Goal: Information Seeking & Learning: Compare options

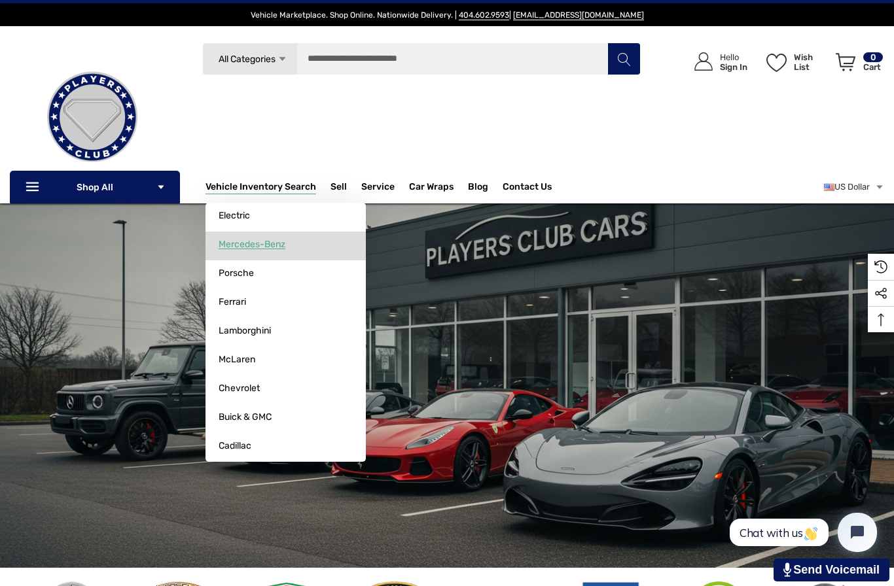
click at [319, 249] on link "Mercedes-Benz" at bounding box center [286, 245] width 160 height 26
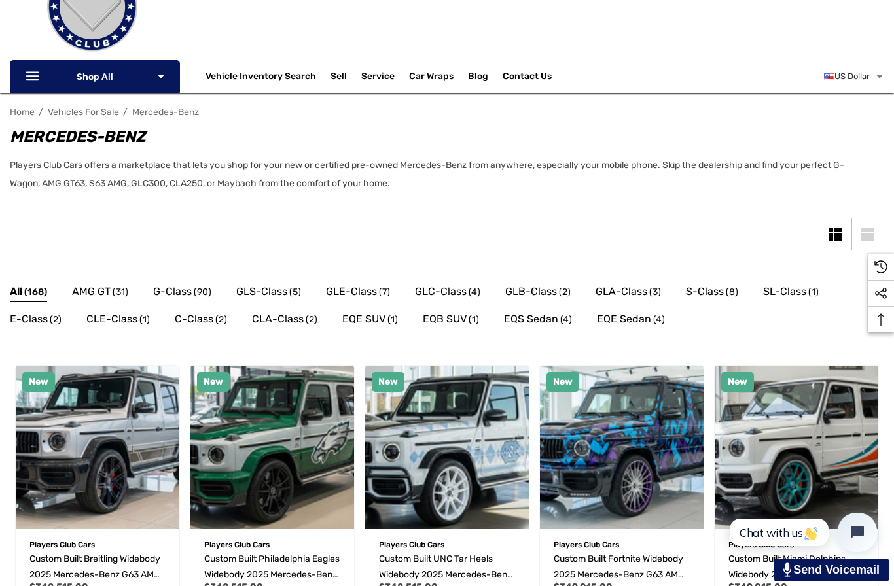
scroll to position [137, 0]
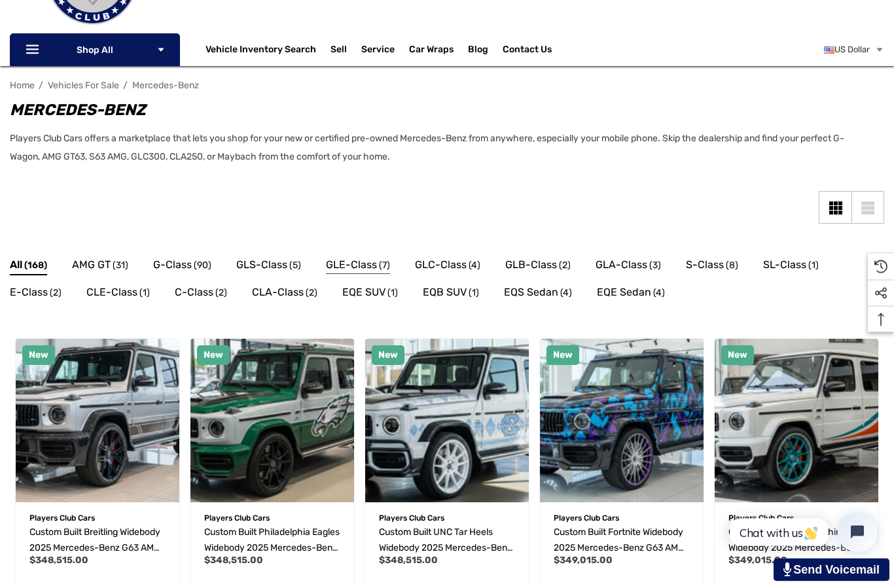
click at [353, 268] on span "GLE-Class" at bounding box center [351, 265] width 51 height 17
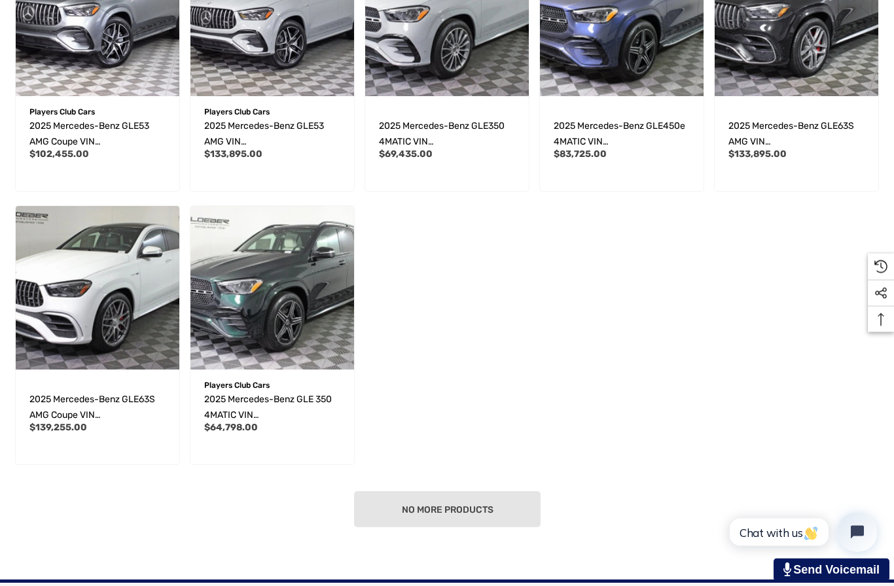
scroll to position [466, 0]
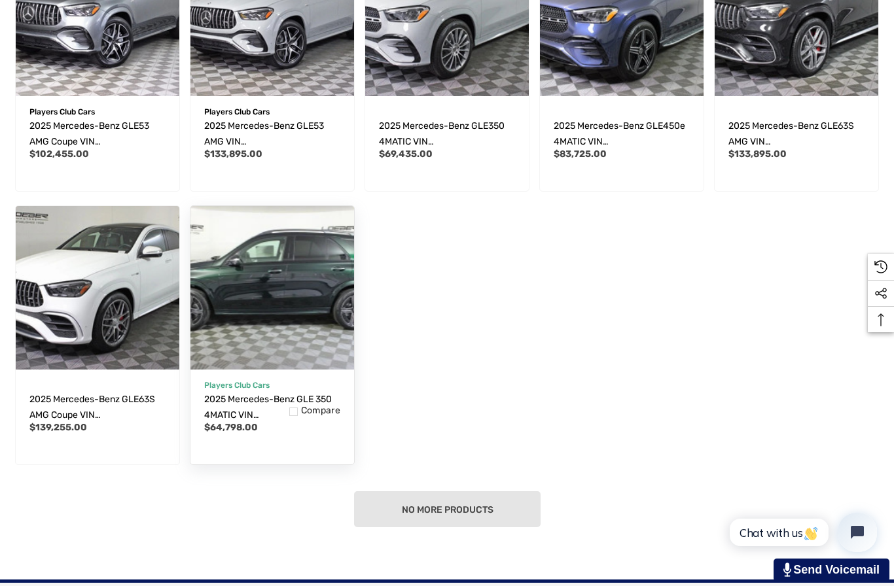
click at [316, 316] on img "2025 Mercedes-Benz GLE 350 4MATIC VIN 4JGFB4FB3SB301188,$64,798.00\a" at bounding box center [272, 288] width 180 height 180
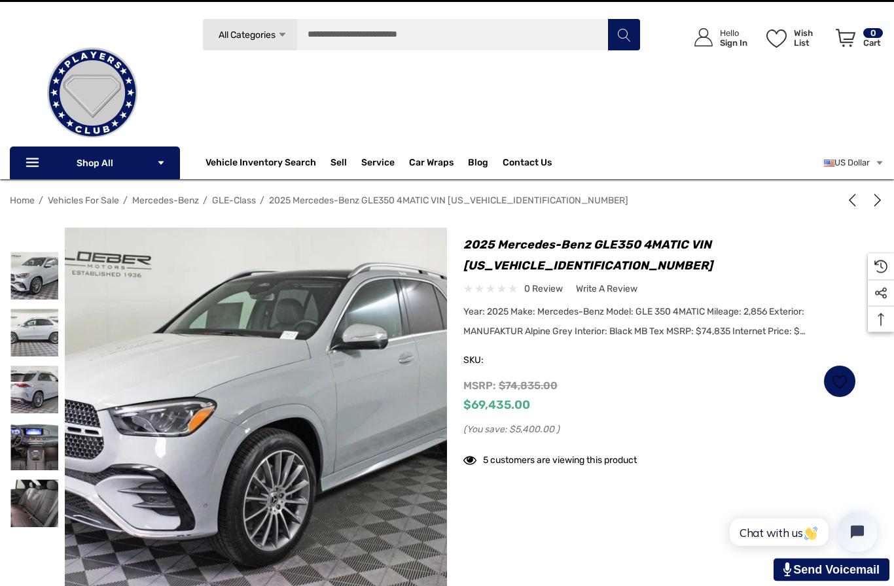
scroll to position [33, 0]
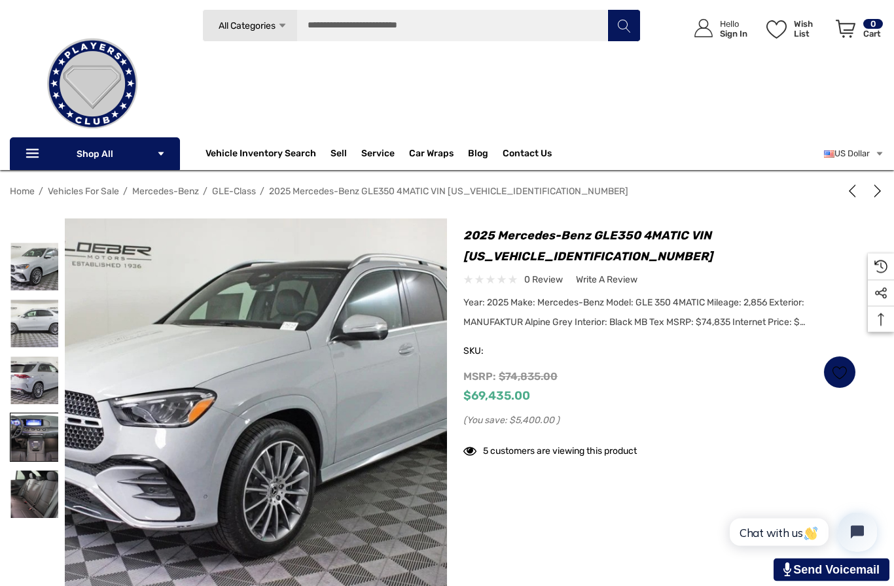
click at [23, 446] on img at bounding box center [34, 438] width 48 height 48
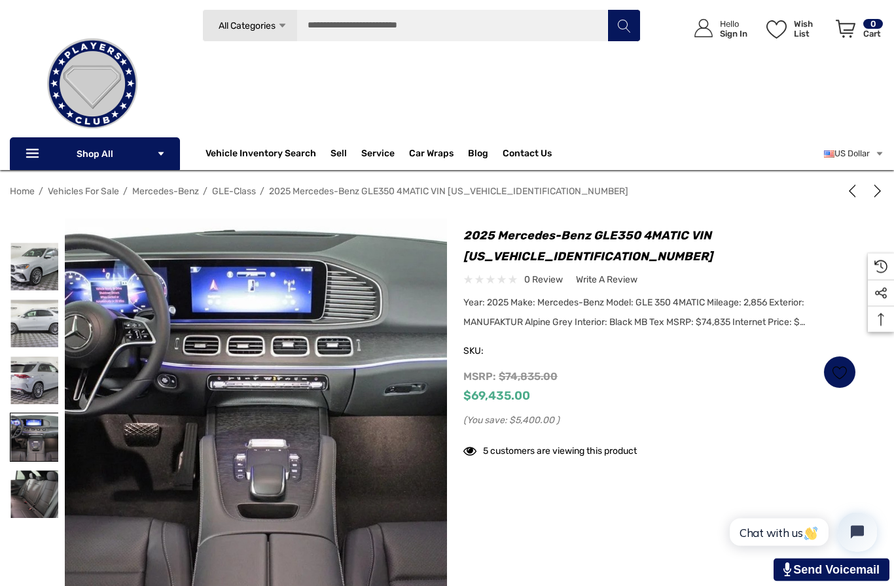
scroll to position [33, 0]
click at [29, 500] on img at bounding box center [34, 495] width 48 height 48
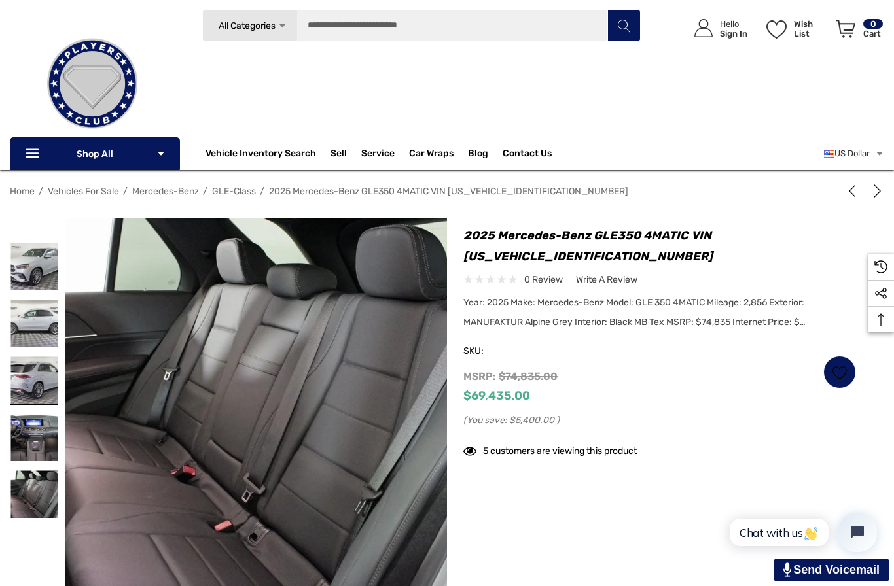
click at [35, 390] on img at bounding box center [34, 381] width 48 height 48
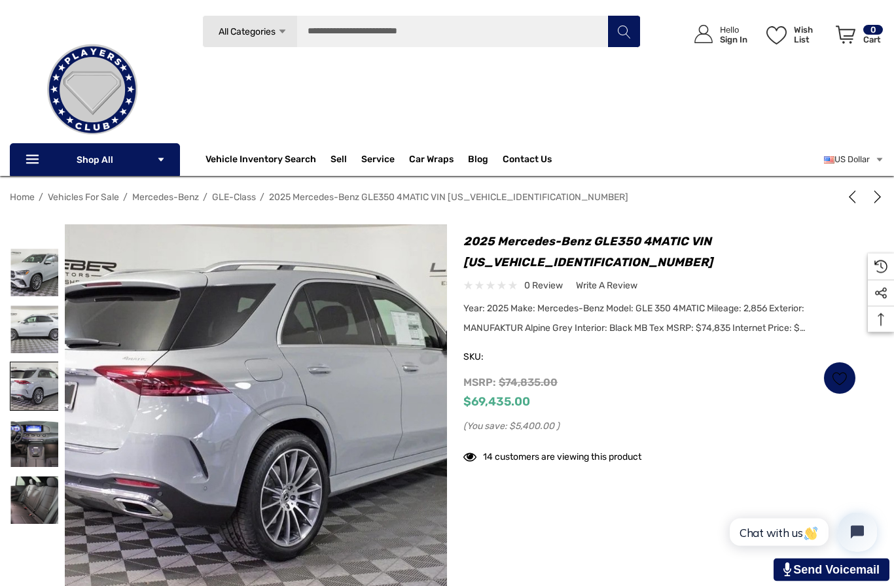
scroll to position [0, 0]
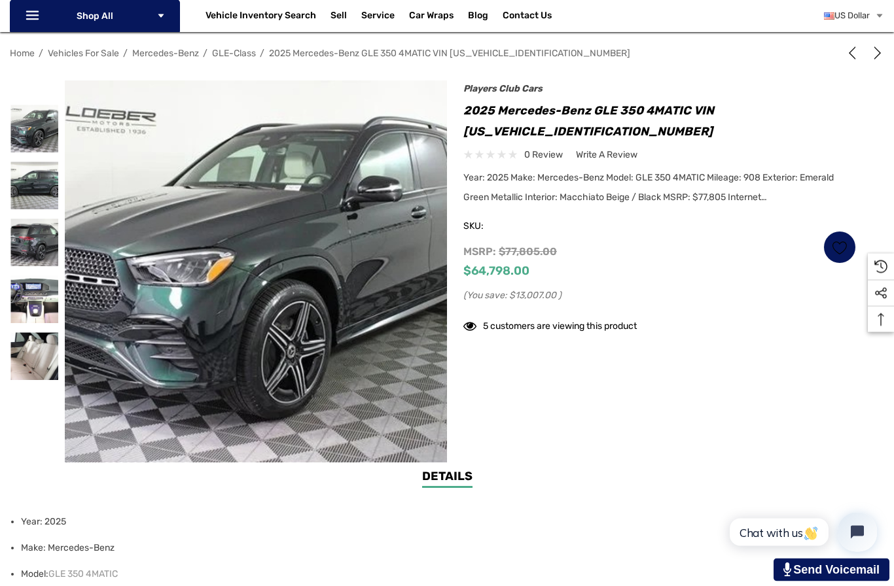
scroll to position [172, 0]
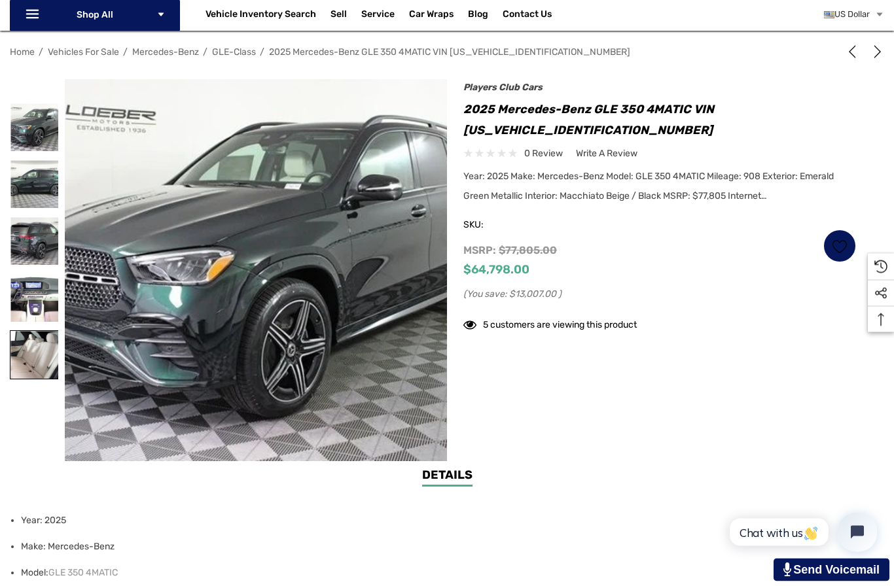
click at [31, 361] on img at bounding box center [34, 356] width 48 height 48
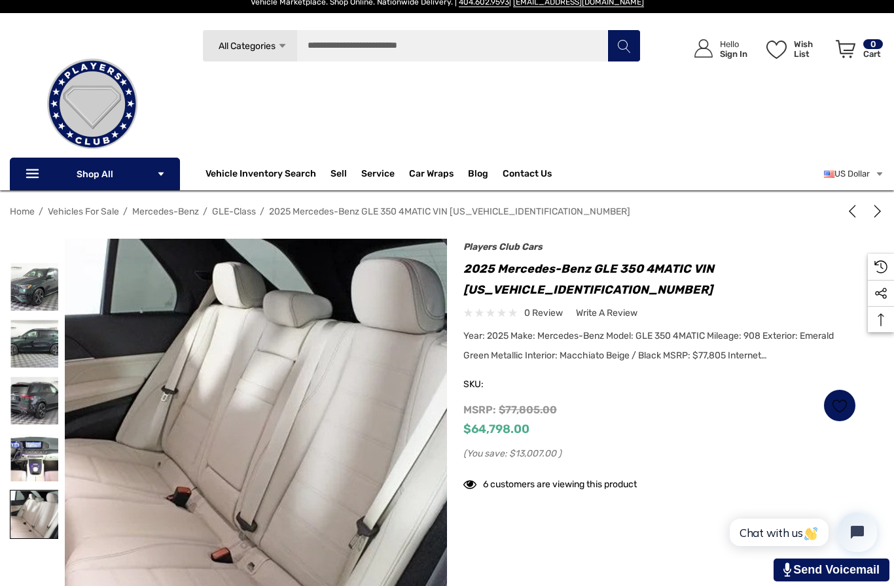
scroll to position [0, 0]
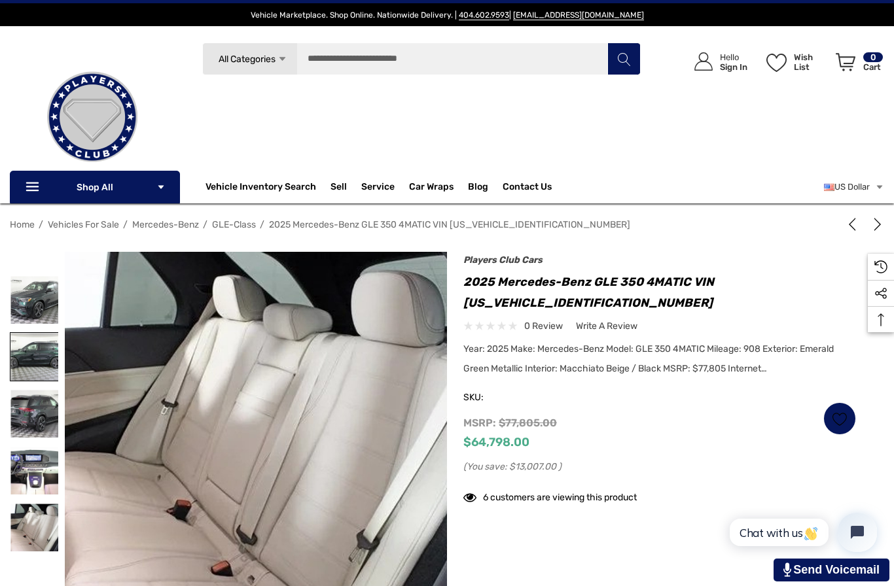
click at [31, 365] on img at bounding box center [34, 357] width 48 height 48
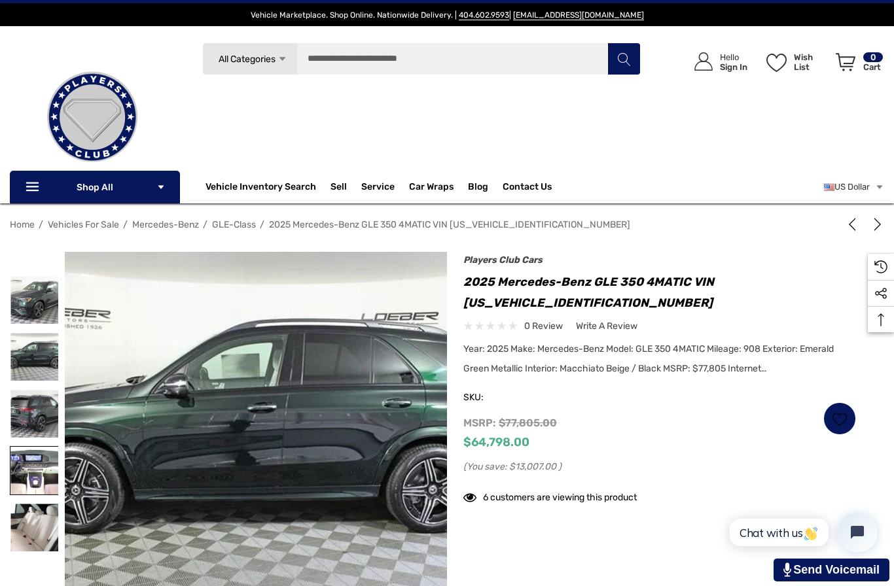
click at [26, 482] on img at bounding box center [34, 471] width 48 height 48
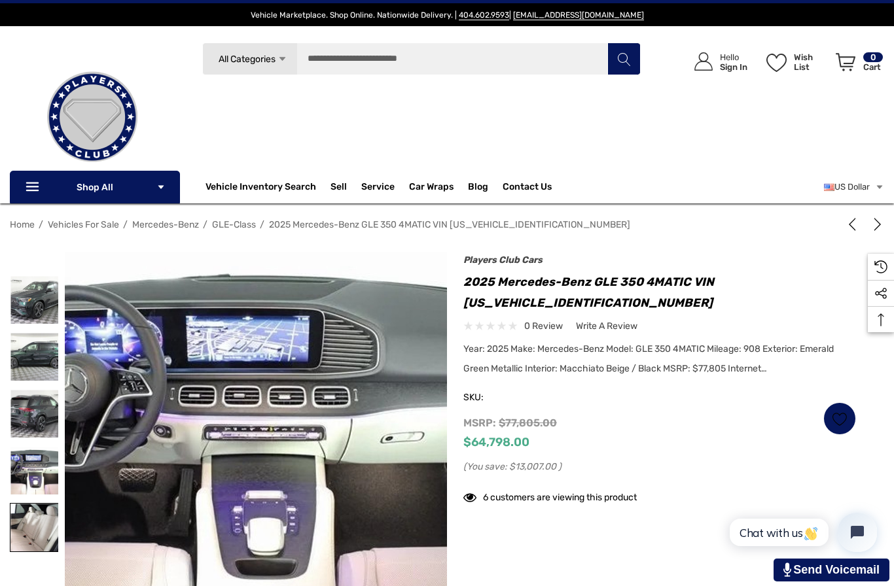
click at [33, 541] on img at bounding box center [34, 528] width 48 height 48
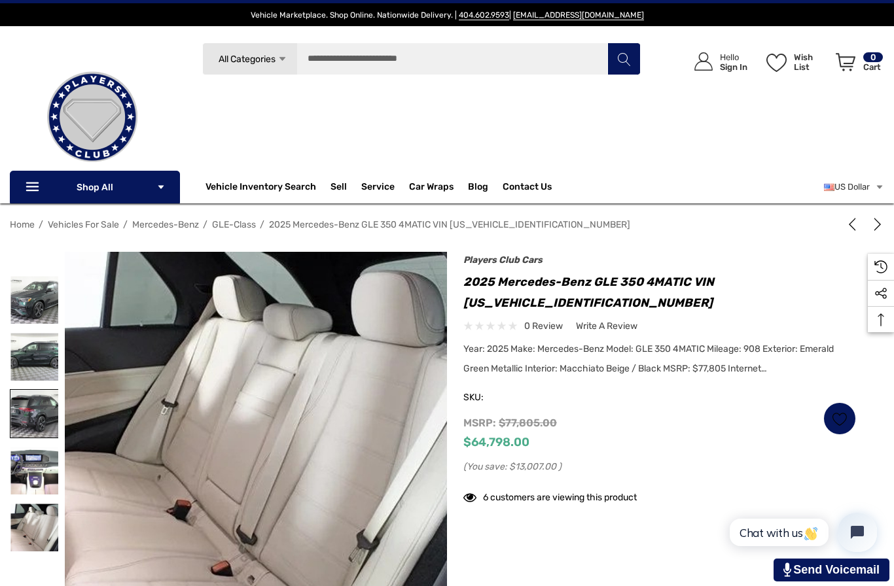
click at [18, 421] on img at bounding box center [34, 414] width 48 height 48
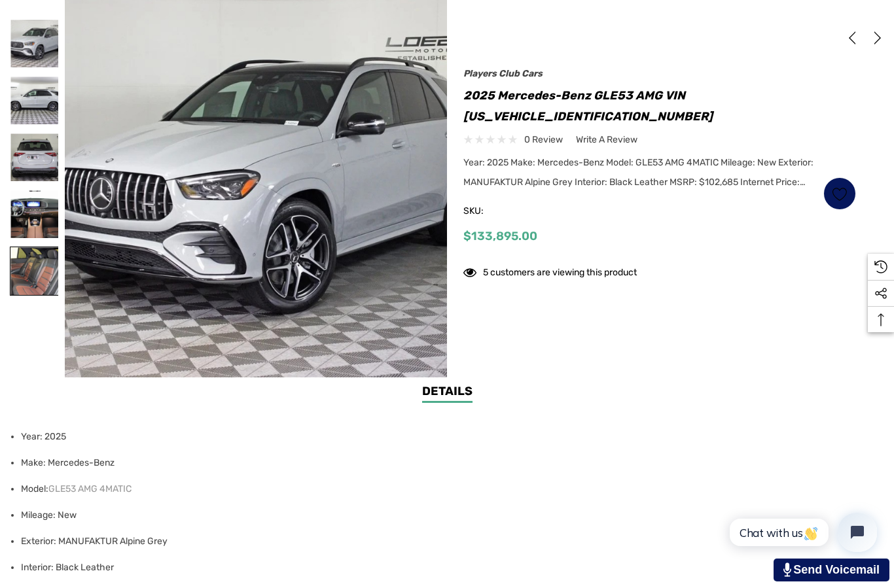
click at [20, 279] on img at bounding box center [34, 271] width 48 height 48
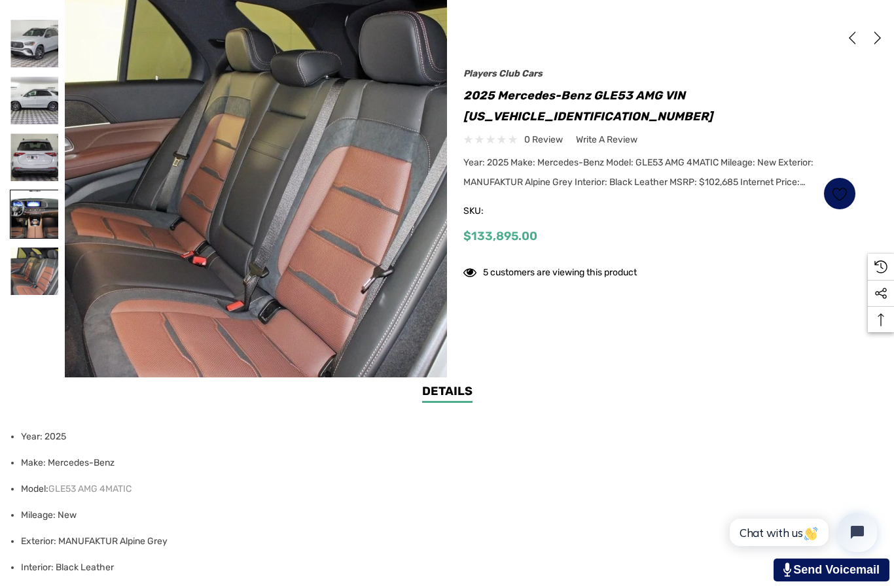
click at [24, 213] on img at bounding box center [34, 214] width 48 height 48
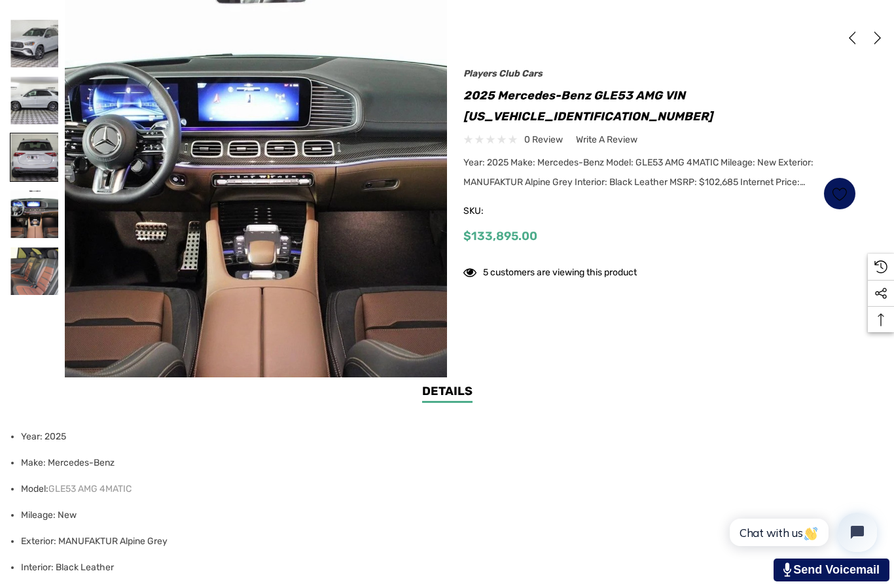
click at [26, 159] on img at bounding box center [34, 158] width 48 height 48
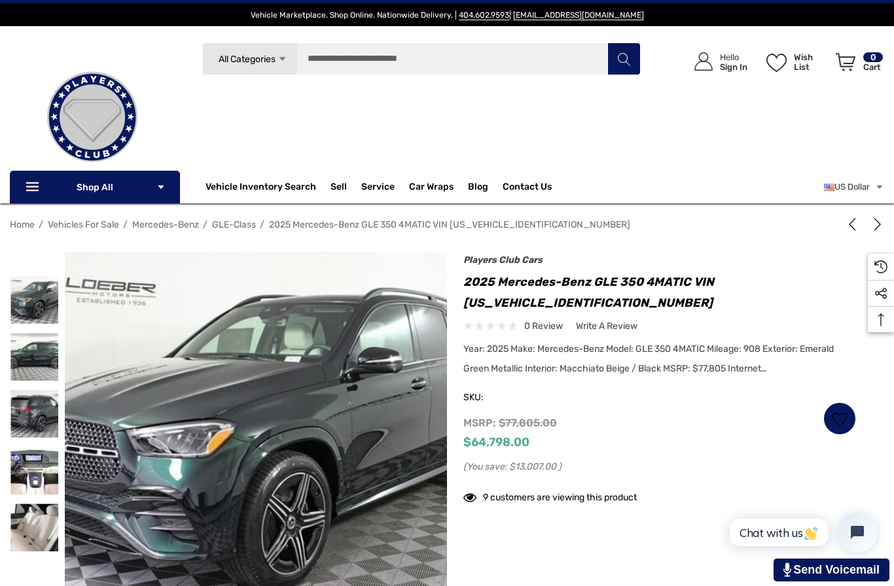
click at [446, 264] on img at bounding box center [484, 531] width 838 height 559
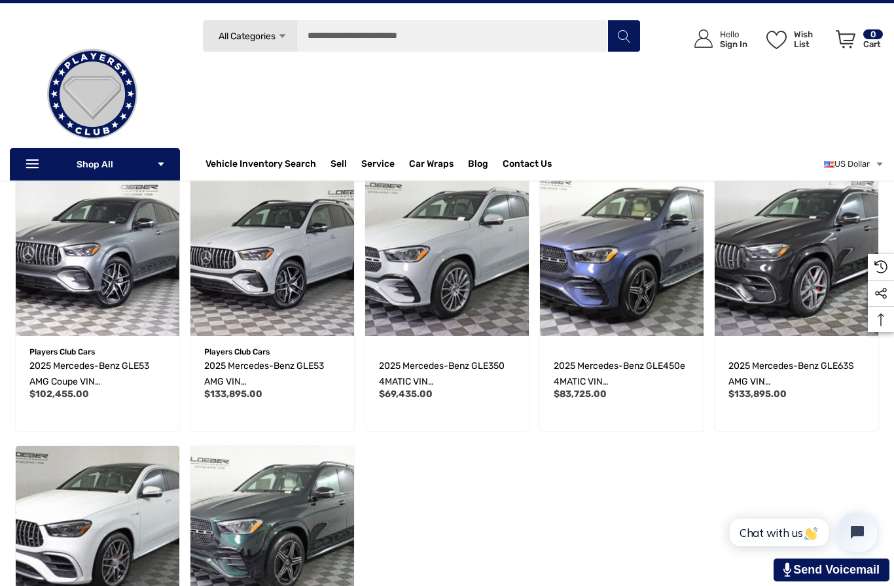
scroll to position [225, 0]
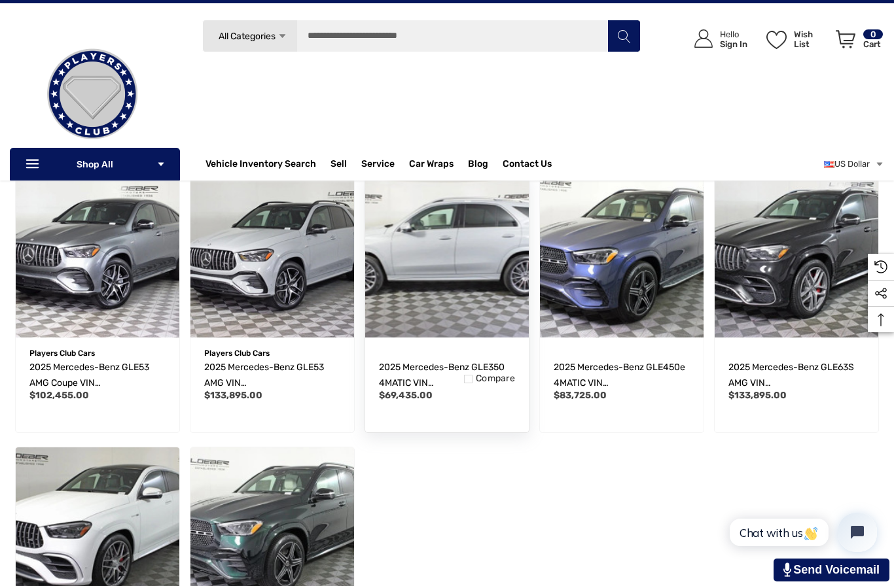
click at [457, 270] on img "2025 Mercedes-Benz GLE350 4MATIC VIN 4JGFB4FB5SB329445,$69,435.00\a" at bounding box center [447, 256] width 180 height 180
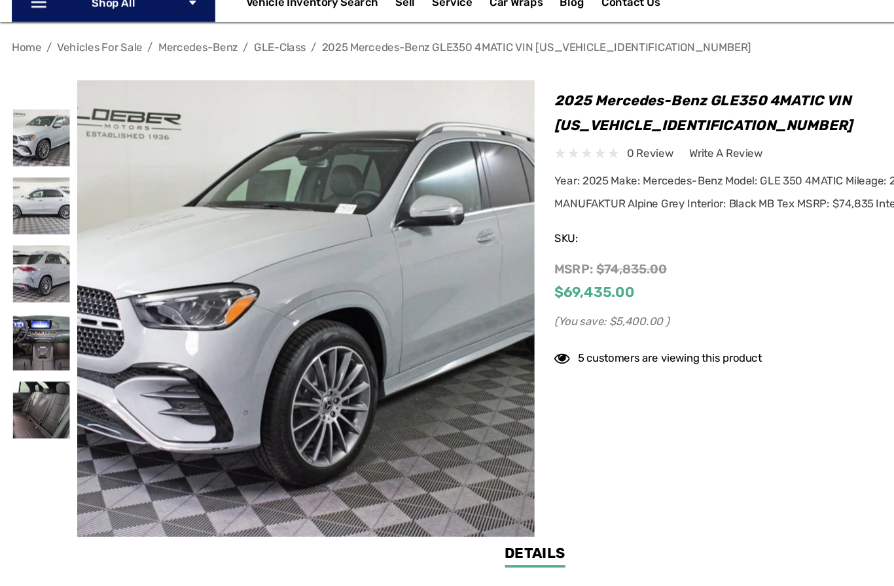
scroll to position [134, 0]
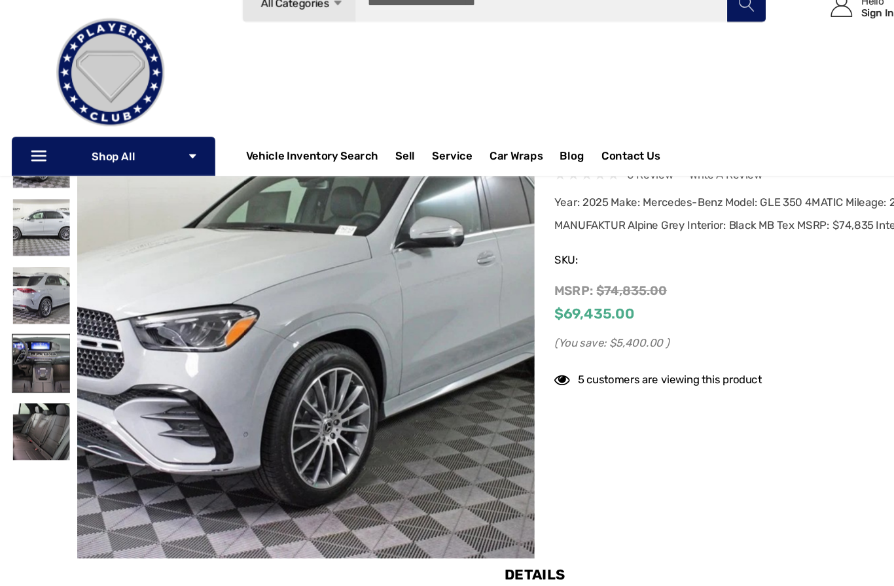
click at [29, 314] on img at bounding box center [34, 338] width 48 height 48
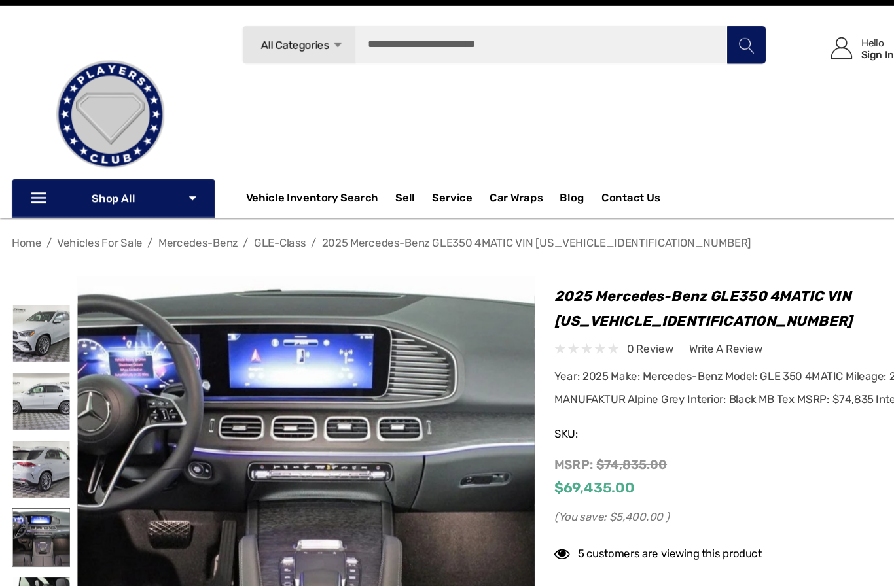
scroll to position [0, 0]
